Goal: Check status

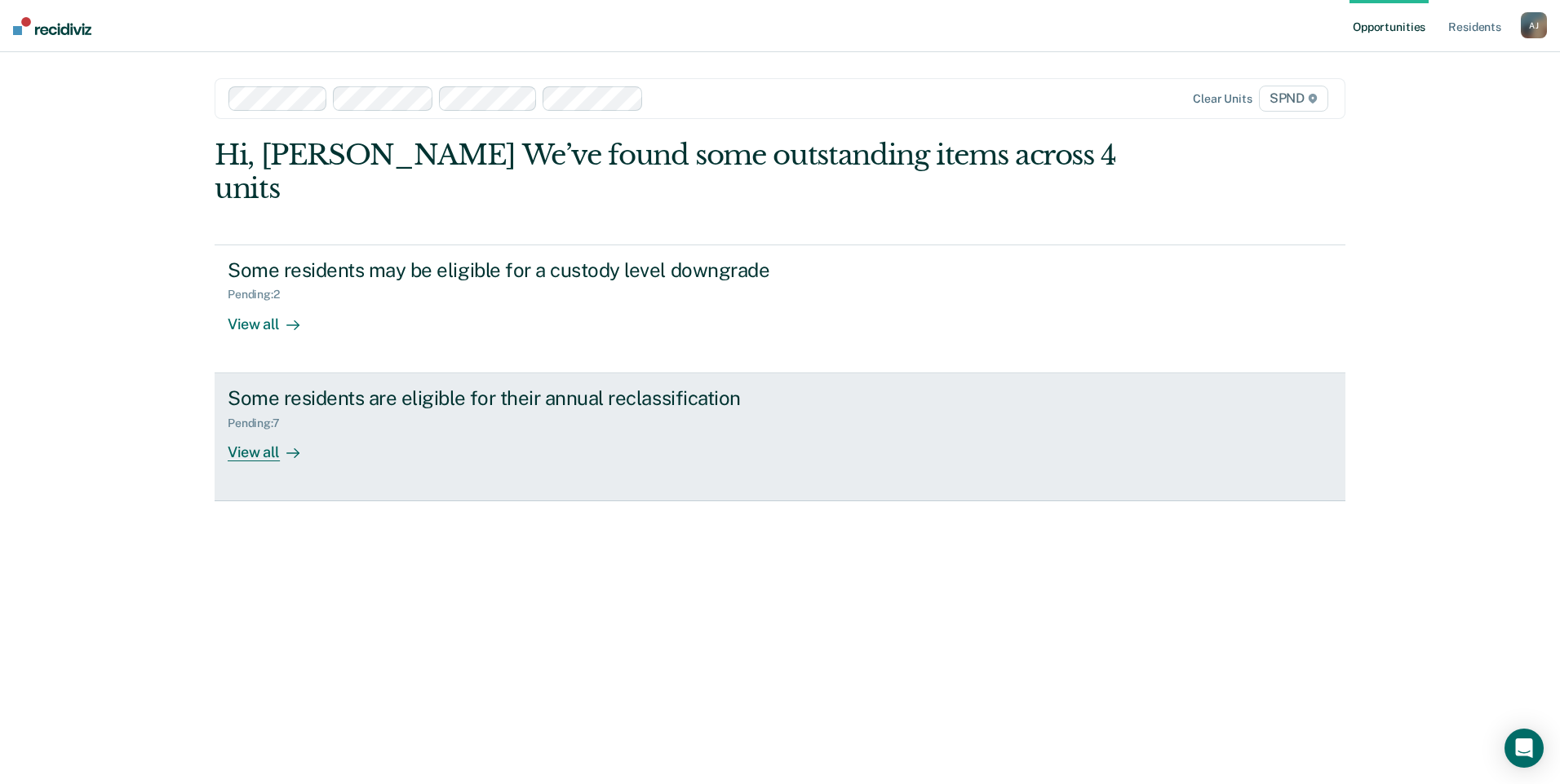
click at [287, 447] on icon at bounding box center [292, 453] width 13 height 13
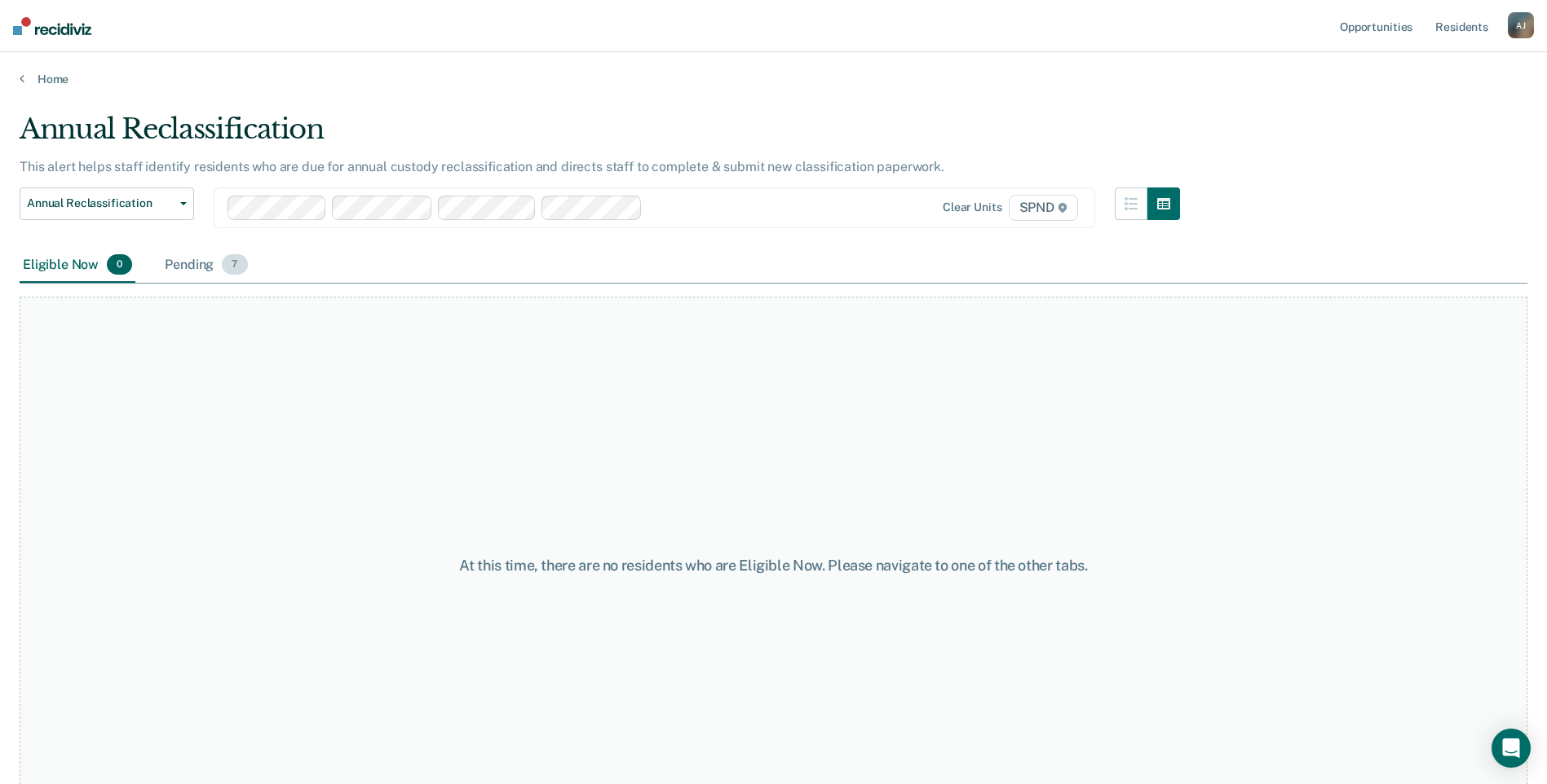
click at [195, 270] on div "Pending 7" at bounding box center [206, 266] width 89 height 36
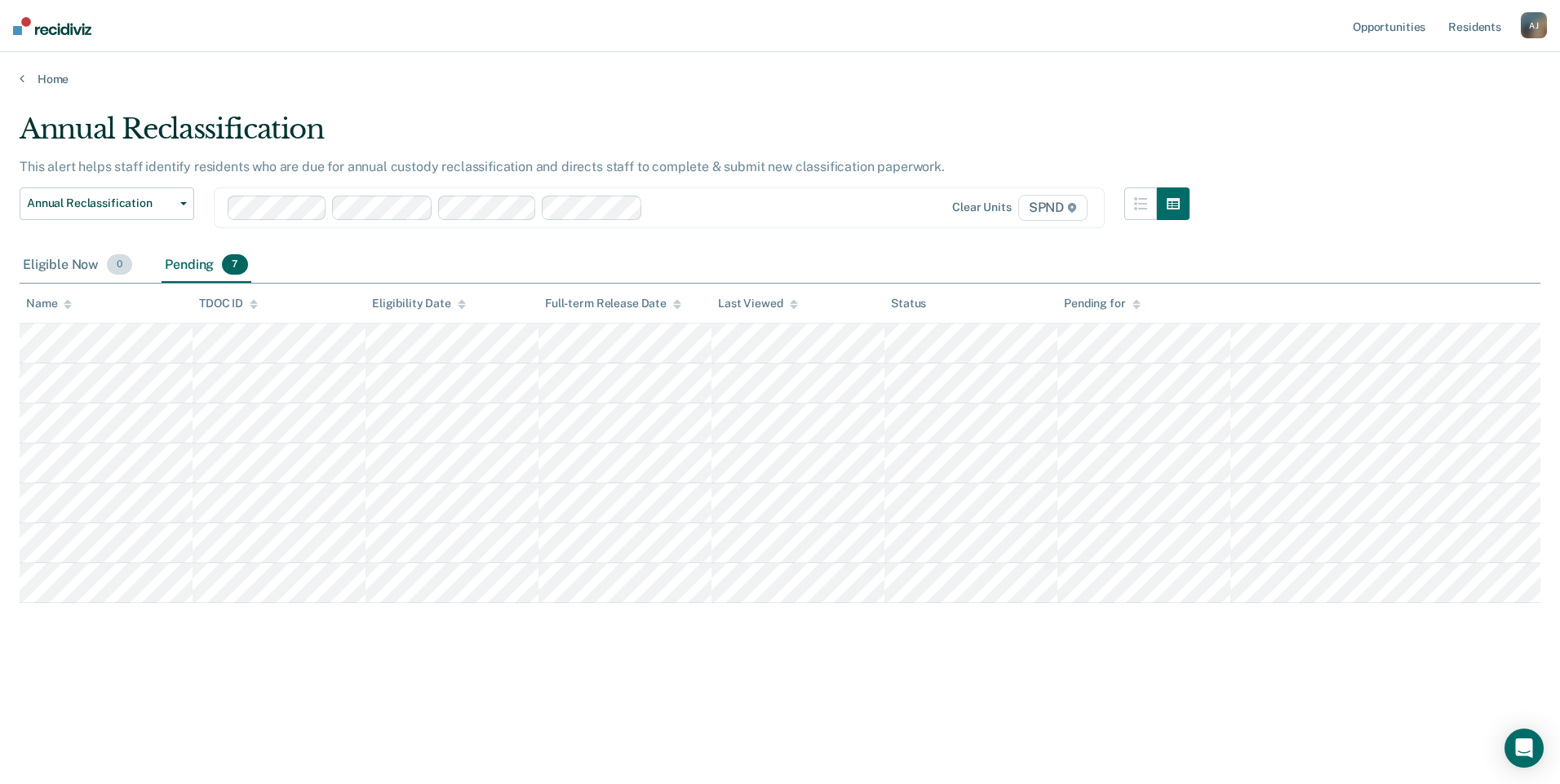
click at [88, 265] on div "Eligible Now 0" at bounding box center [78, 266] width 116 height 36
